Goal: Information Seeking & Learning: Learn about a topic

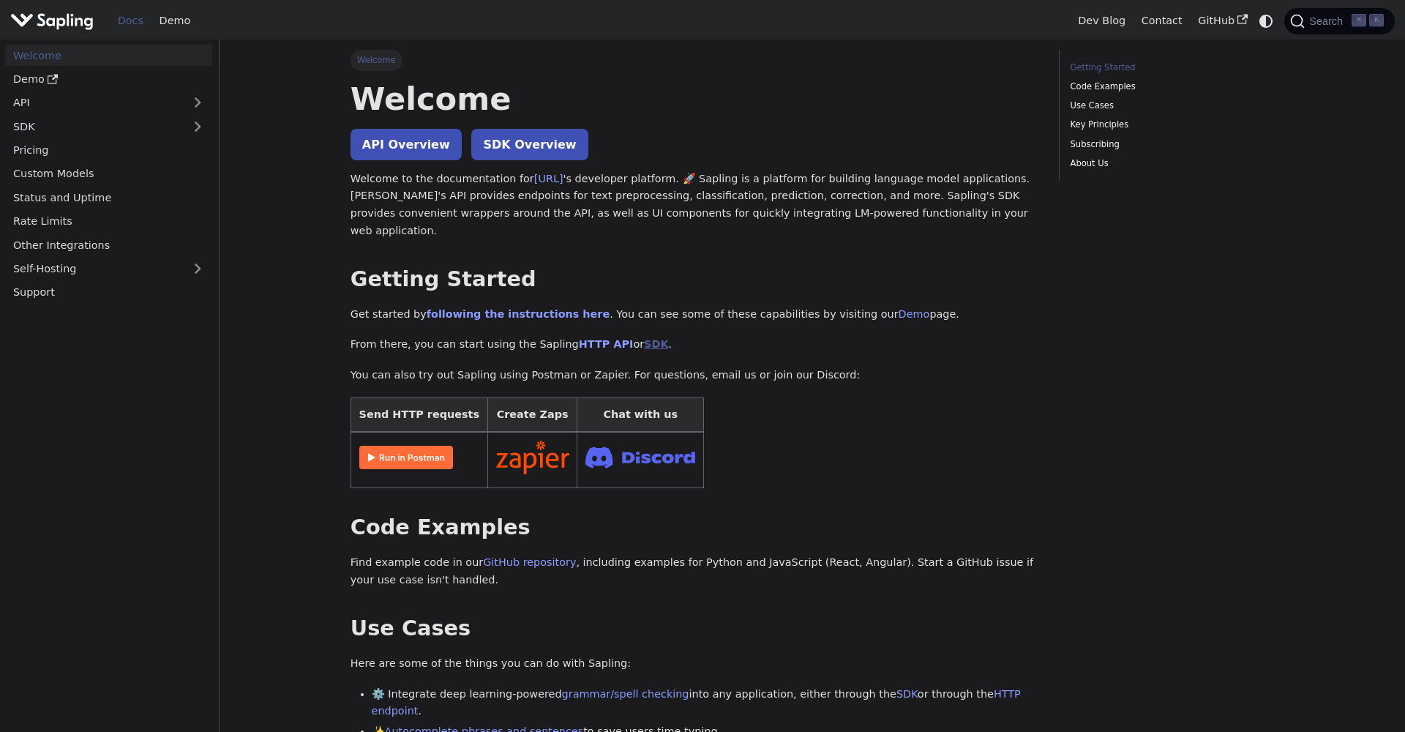
click at [644, 338] on link "SDK" at bounding box center [656, 344] width 24 height 12
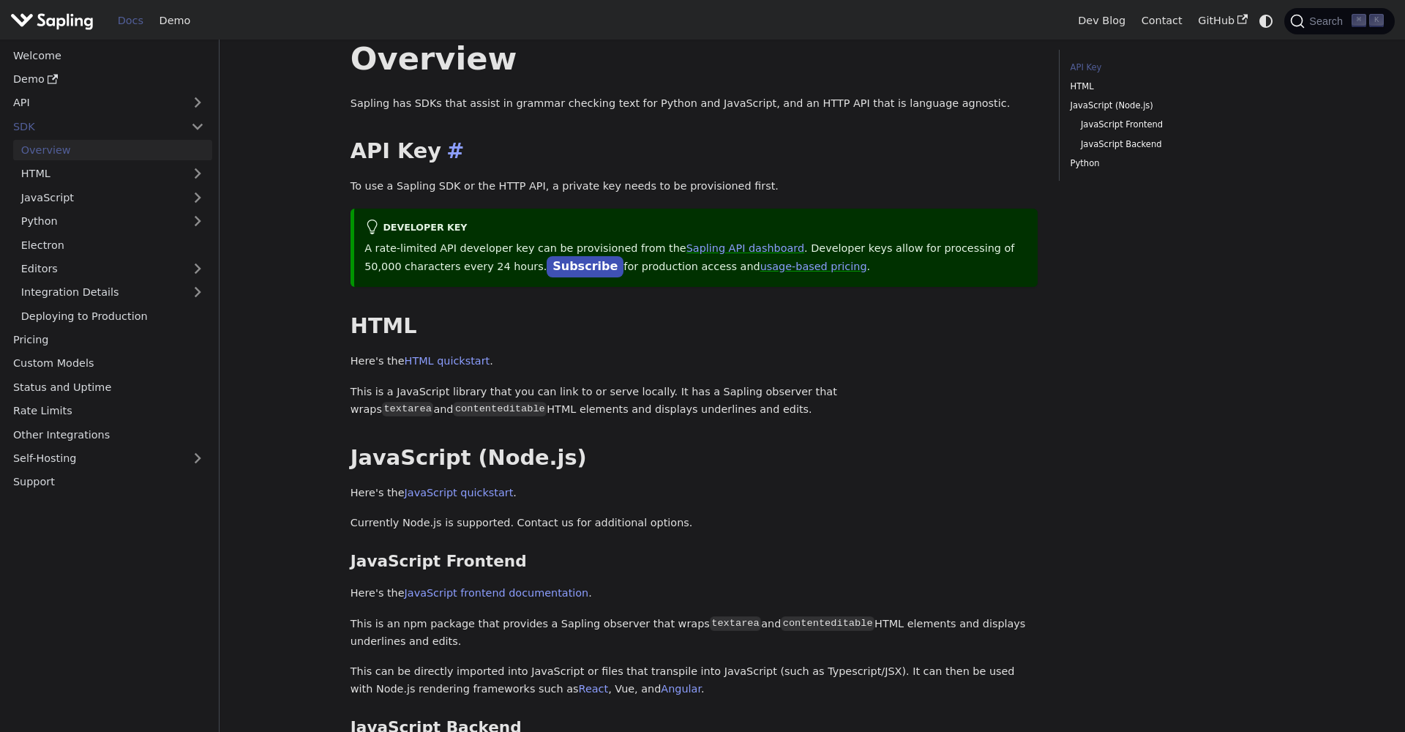
scroll to position [45, 0]
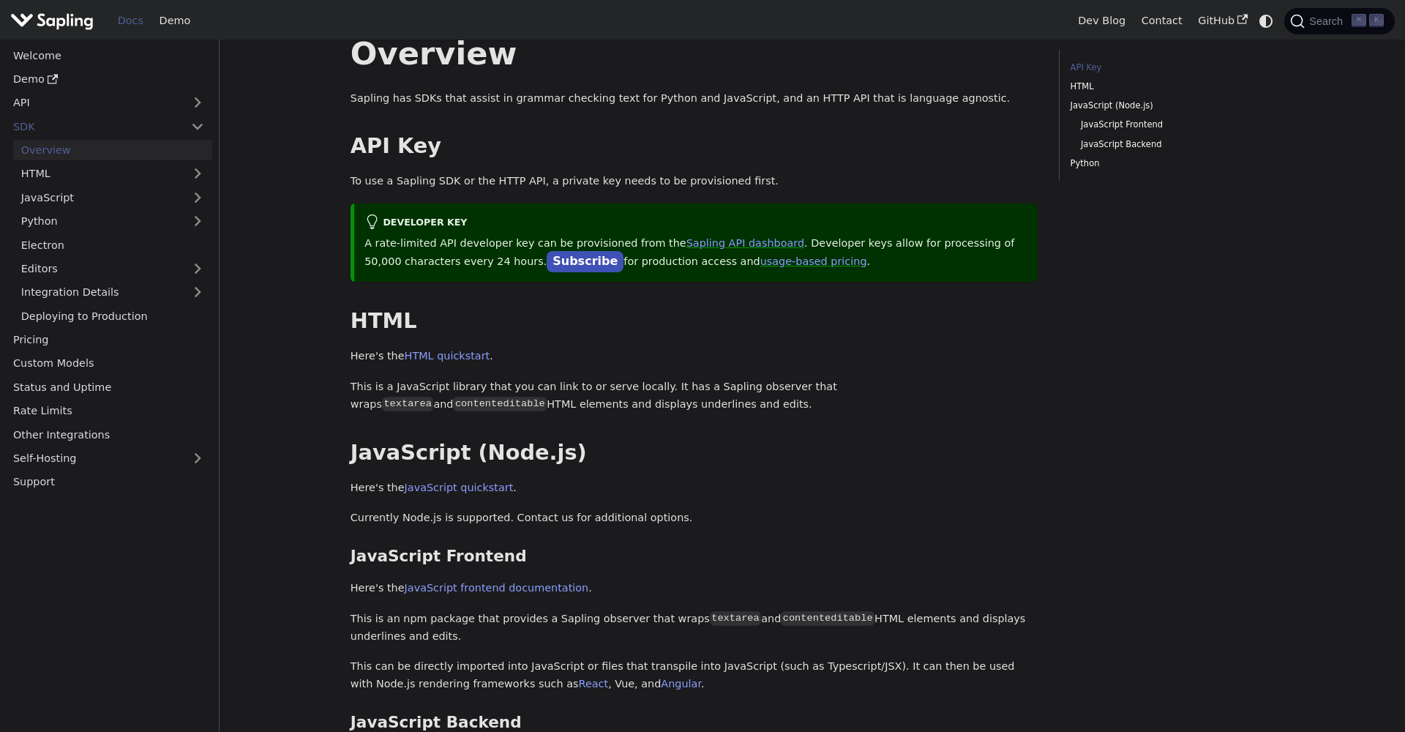
click at [691, 96] on p "Sapling has SDKs that assist in grammar checking text for Python and JavaScript…" at bounding box center [694, 99] width 688 height 18
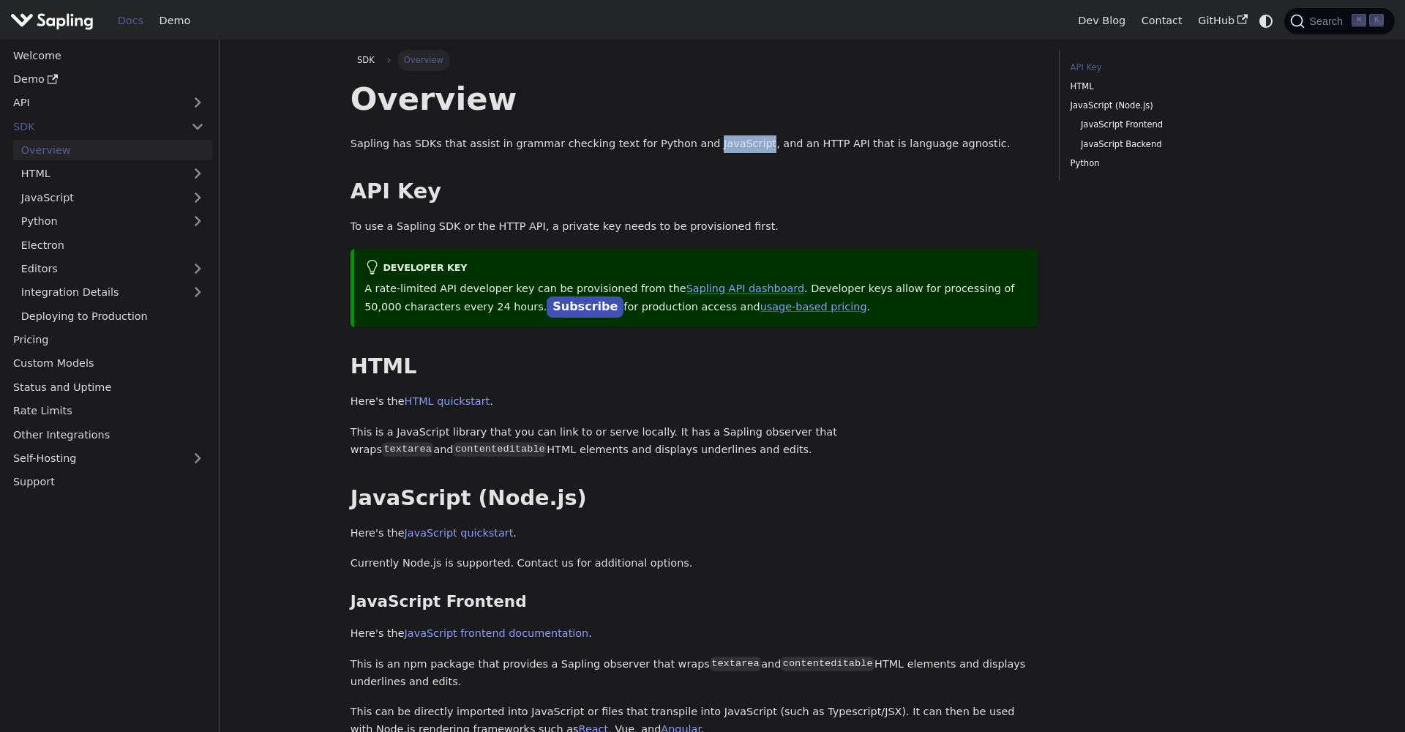
scroll to position [0, 0]
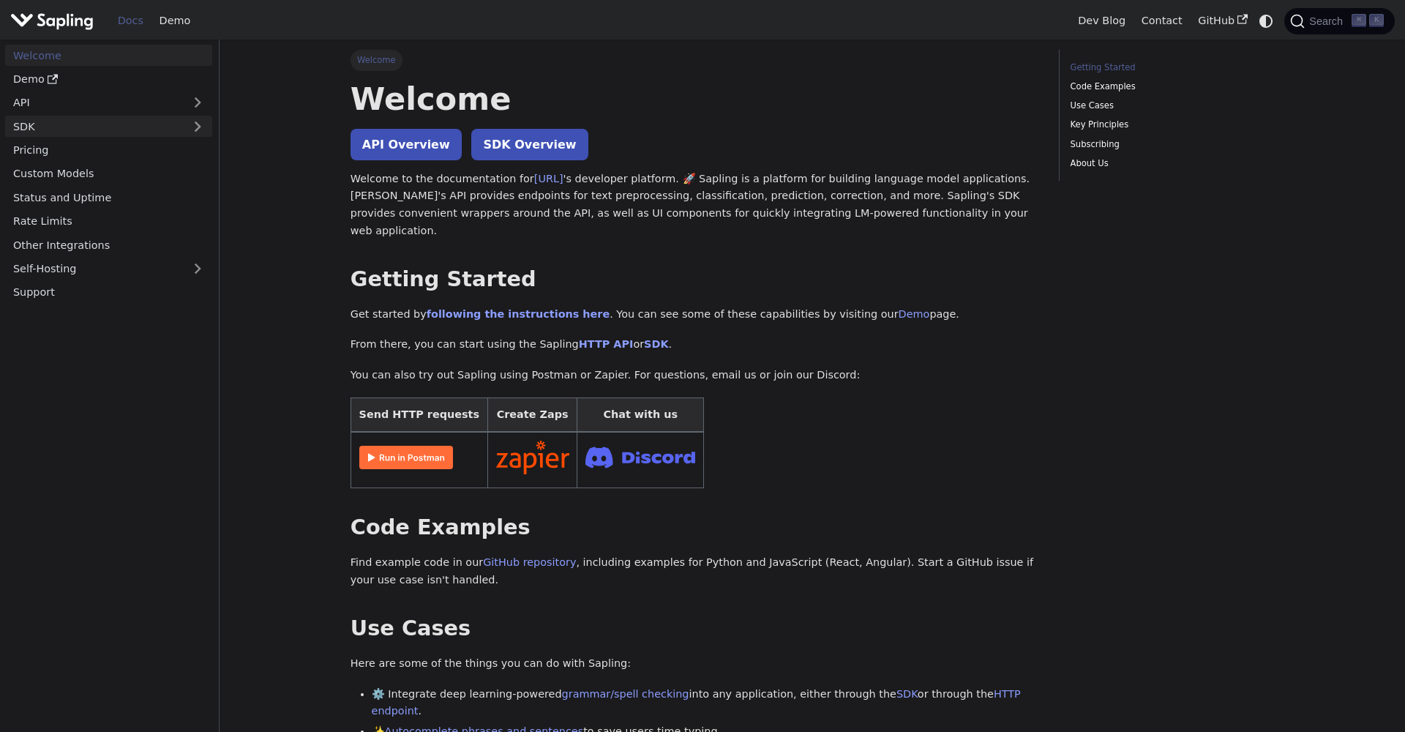
click at [95, 130] on link "SDK" at bounding box center [94, 126] width 178 height 21
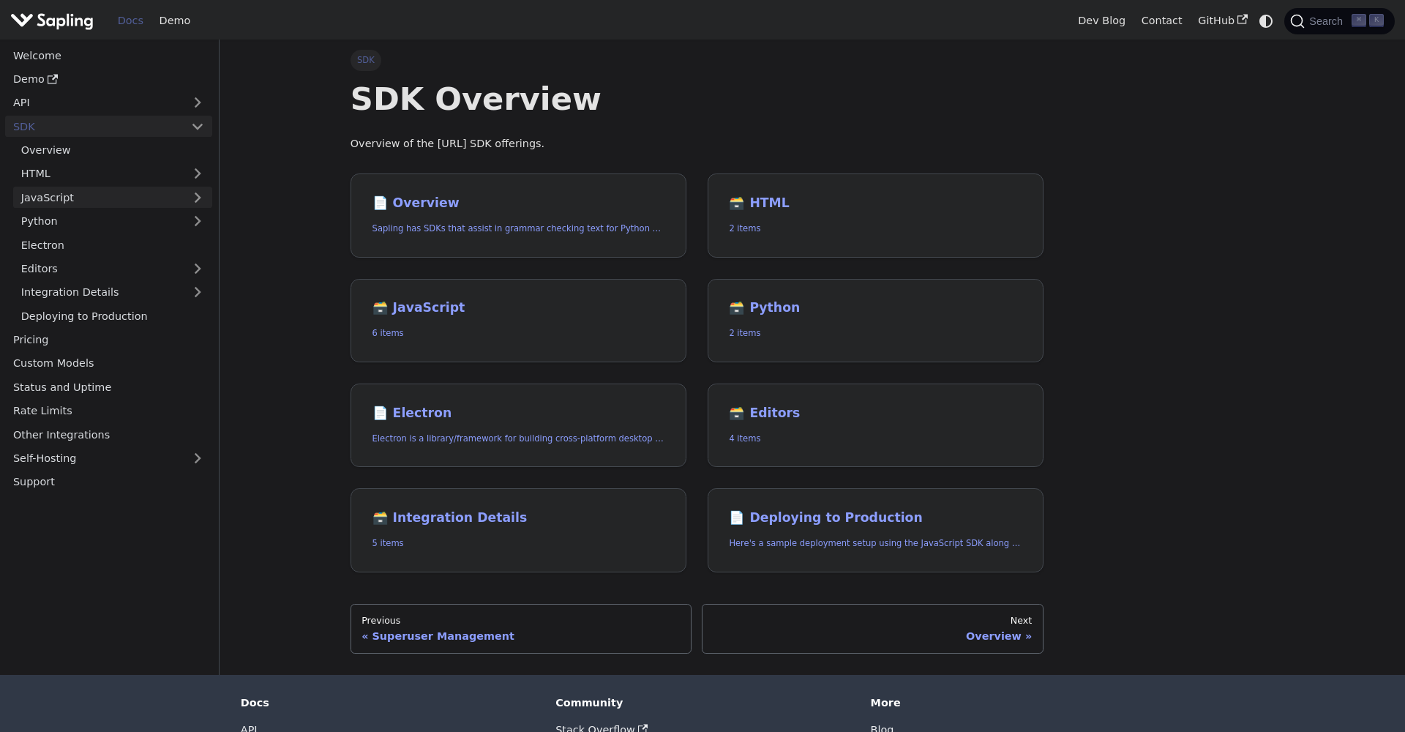
click at [71, 193] on link "JavaScript" at bounding box center [112, 197] width 199 height 21
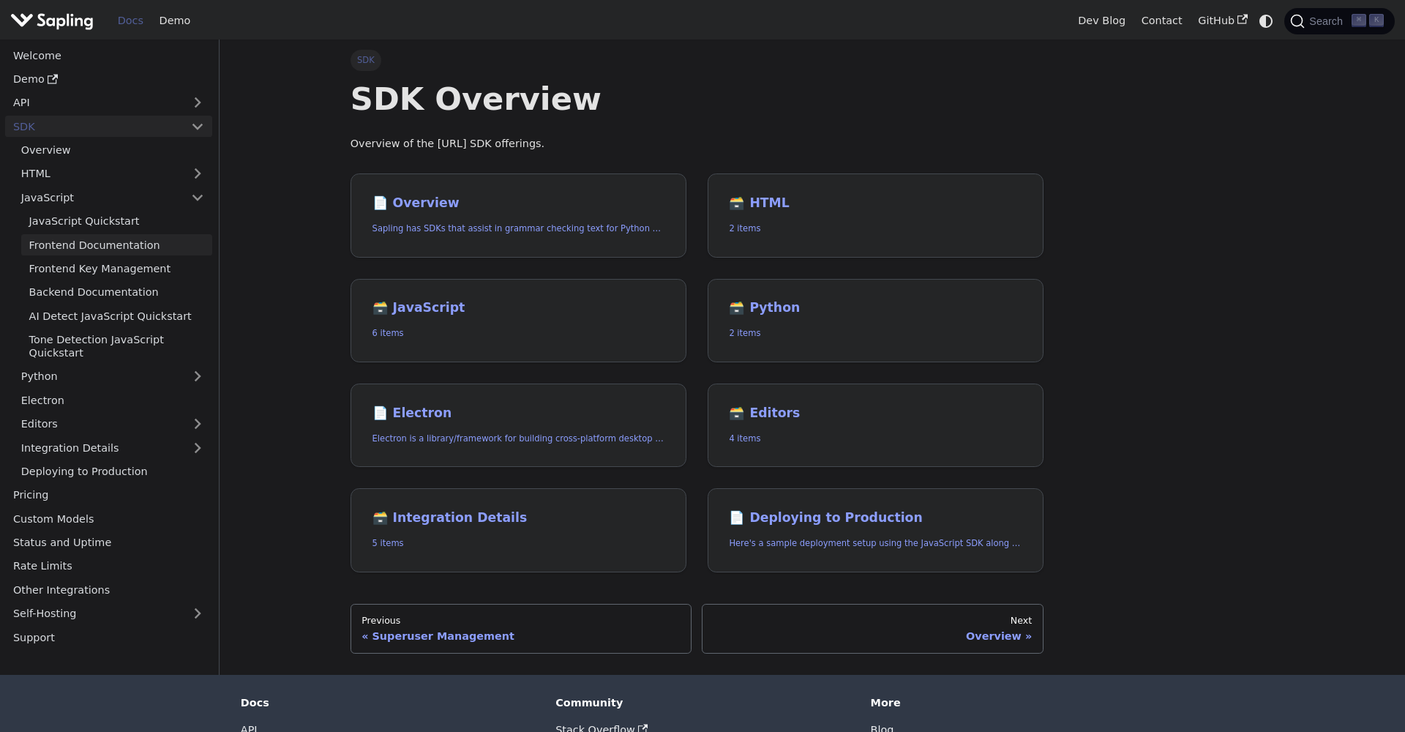
click at [98, 238] on link "Frontend Documentation" at bounding box center [116, 244] width 191 height 21
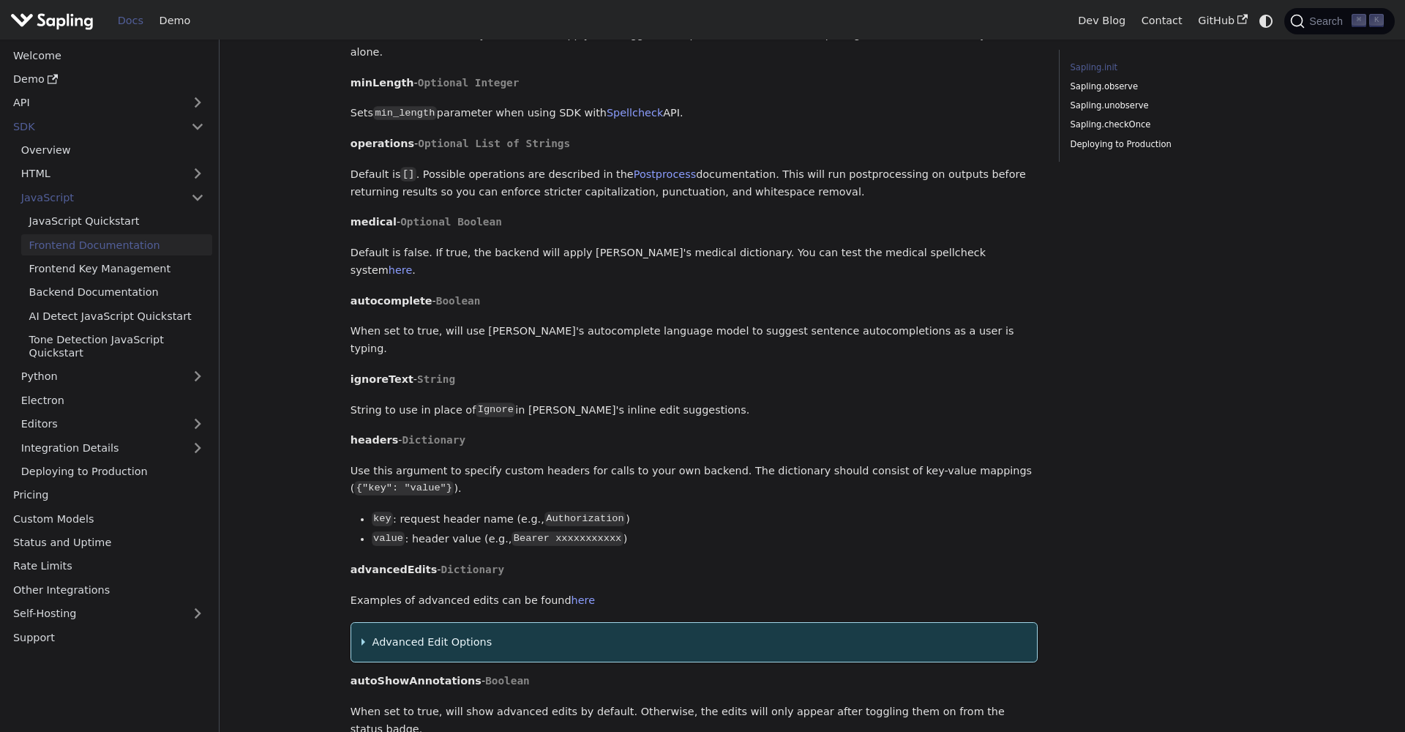
scroll to position [1553, 0]
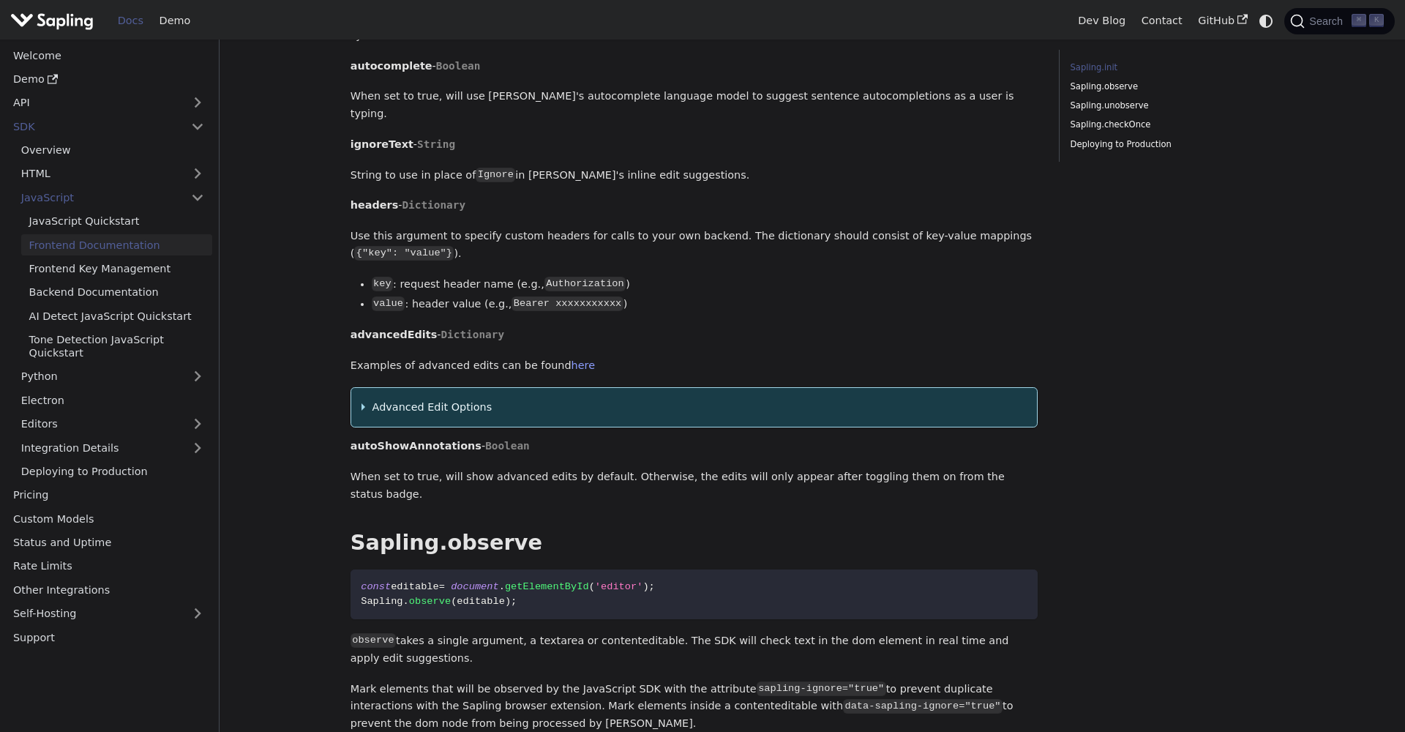
click at [375, 399] on summary "Advanced Edit Options" at bounding box center [693, 408] width 665 height 18
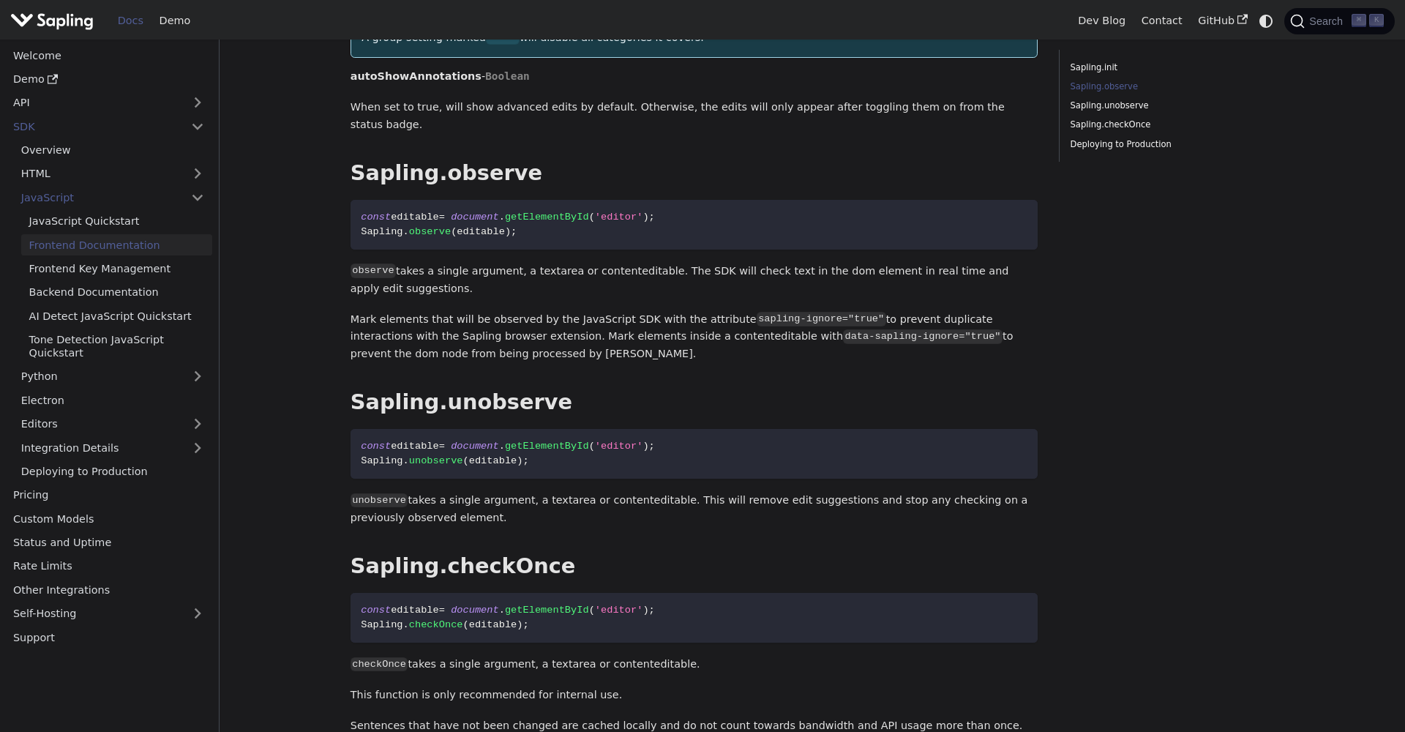
scroll to position [2717, 0]
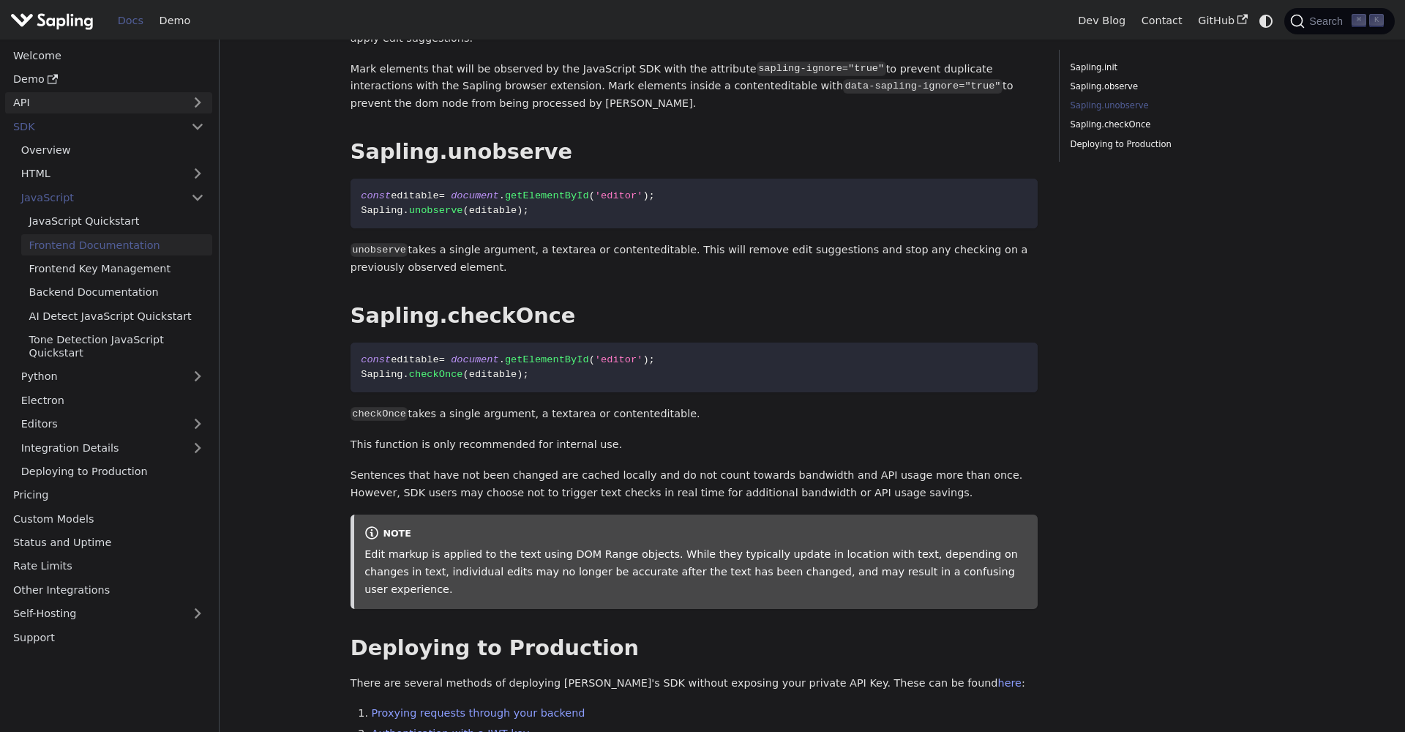
click at [105, 105] on link "API" at bounding box center [94, 102] width 178 height 21
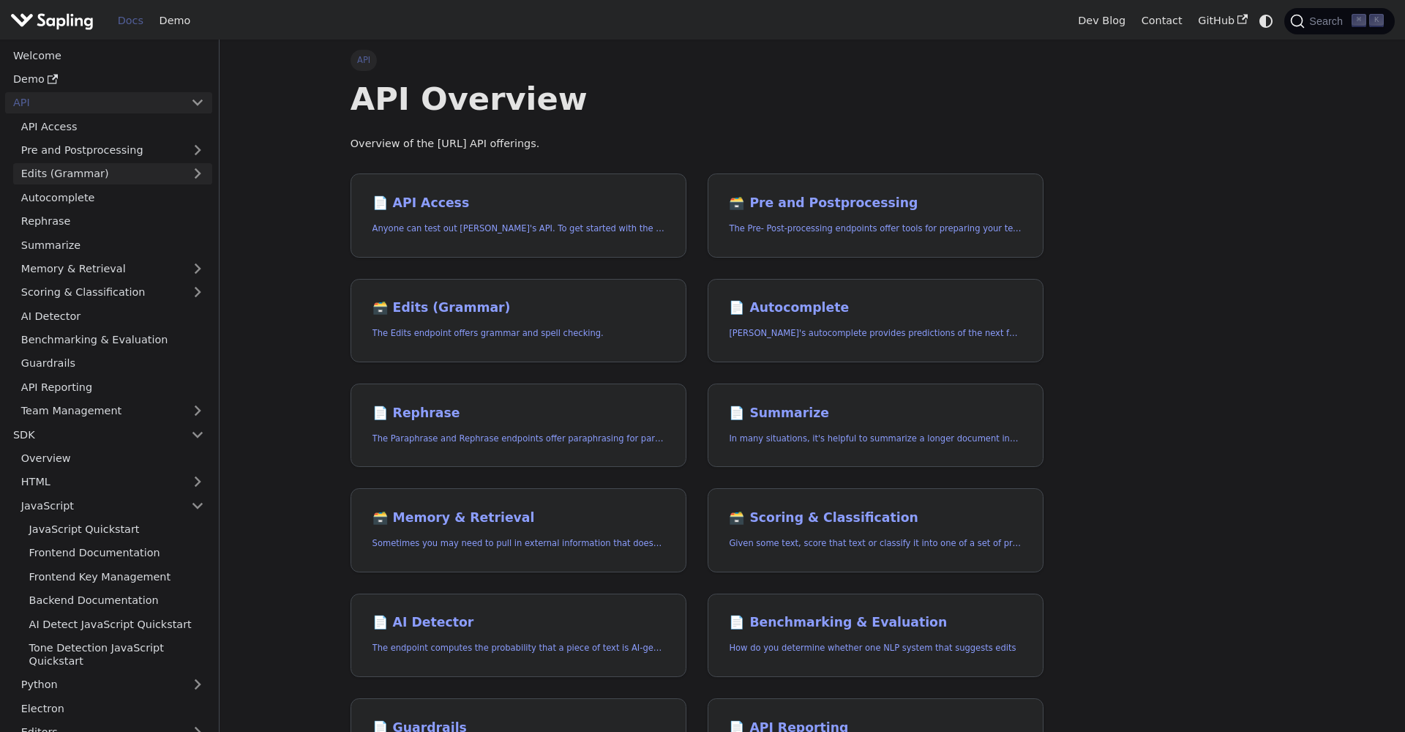
click at [110, 177] on link "Edits (Grammar)" at bounding box center [112, 173] width 199 height 21
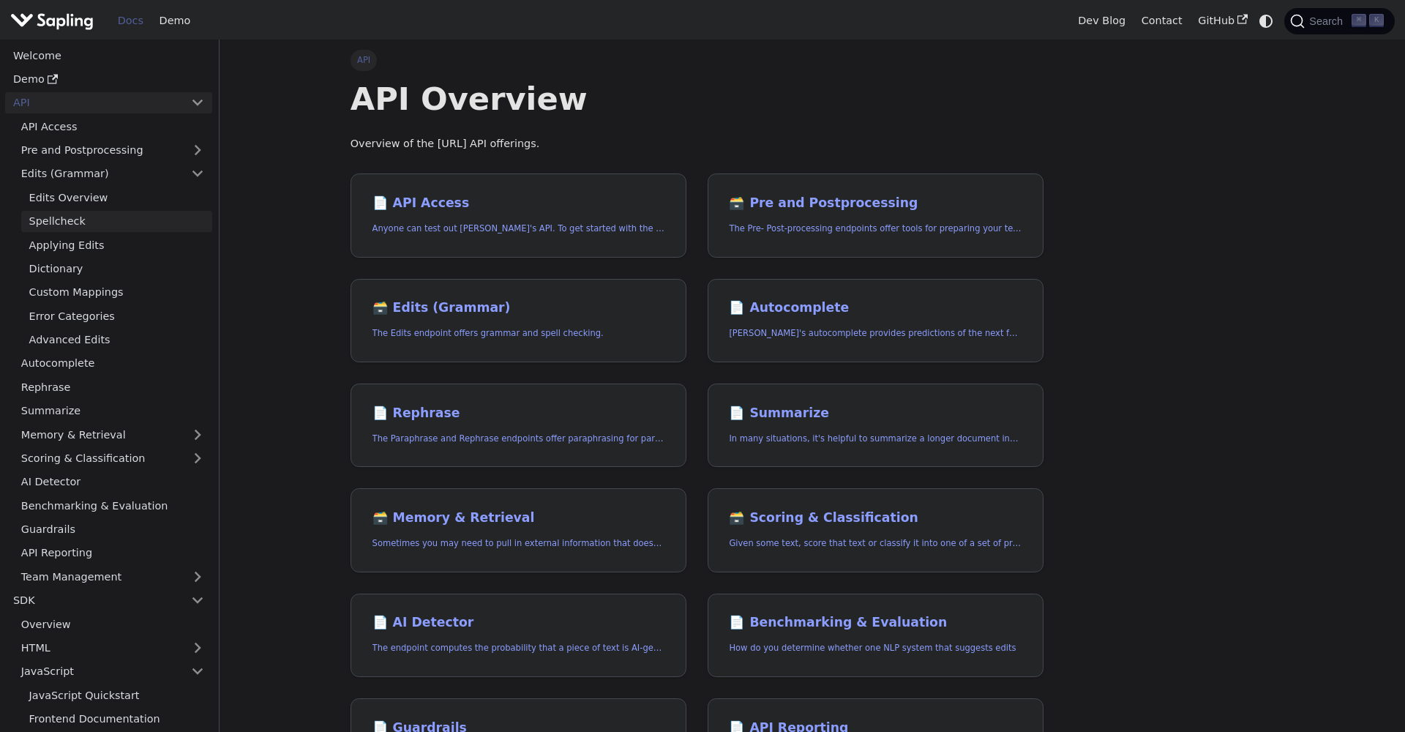
click at [70, 214] on link "Spellcheck" at bounding box center [116, 221] width 191 height 21
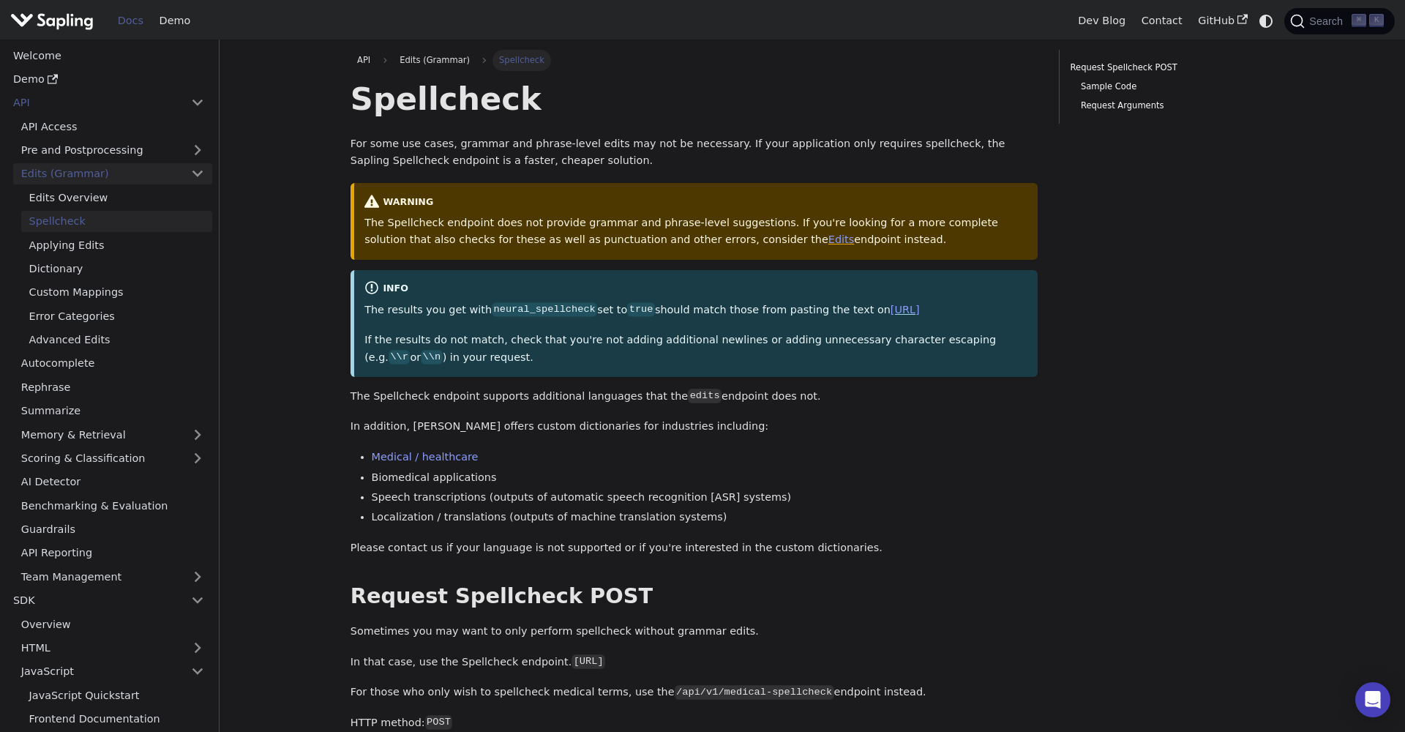
click at [72, 166] on link "Edits (Grammar)" at bounding box center [112, 173] width 199 height 21
